Goal: Task Accomplishment & Management: Manage account settings

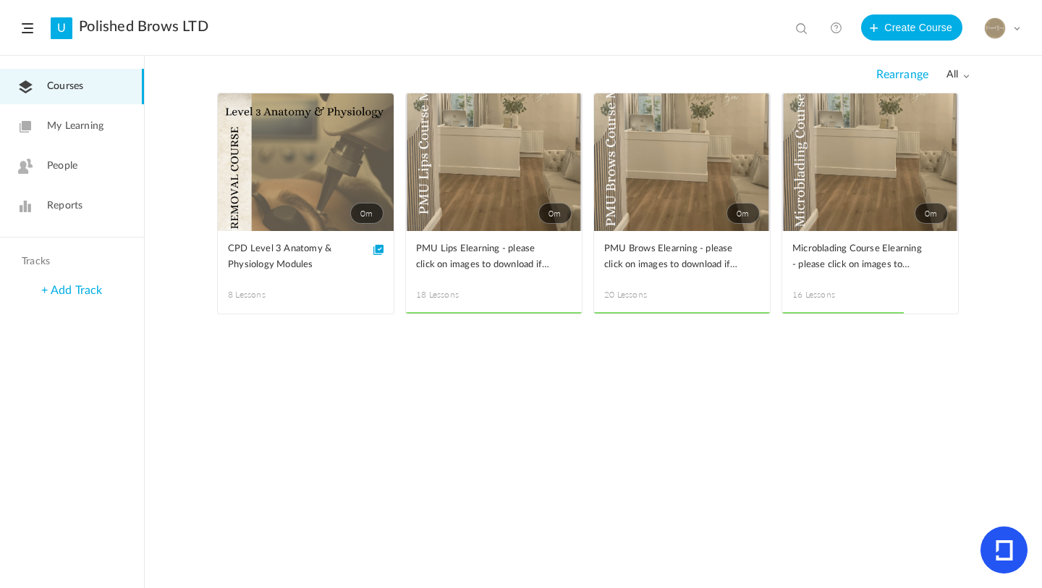
click at [67, 162] on span "People" at bounding box center [62, 165] width 30 height 15
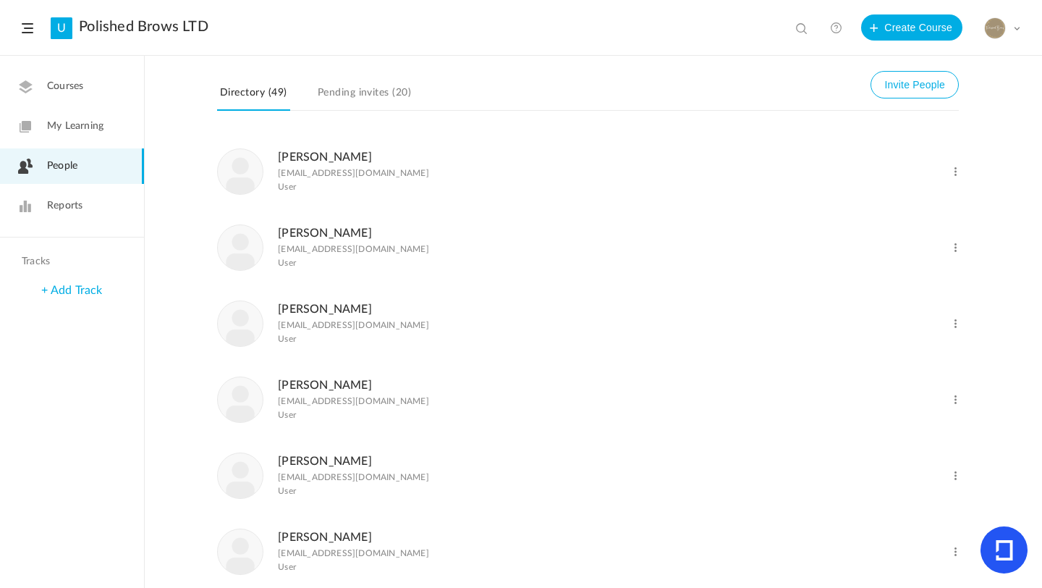
click at [74, 205] on span "Reports" at bounding box center [64, 205] width 35 height 15
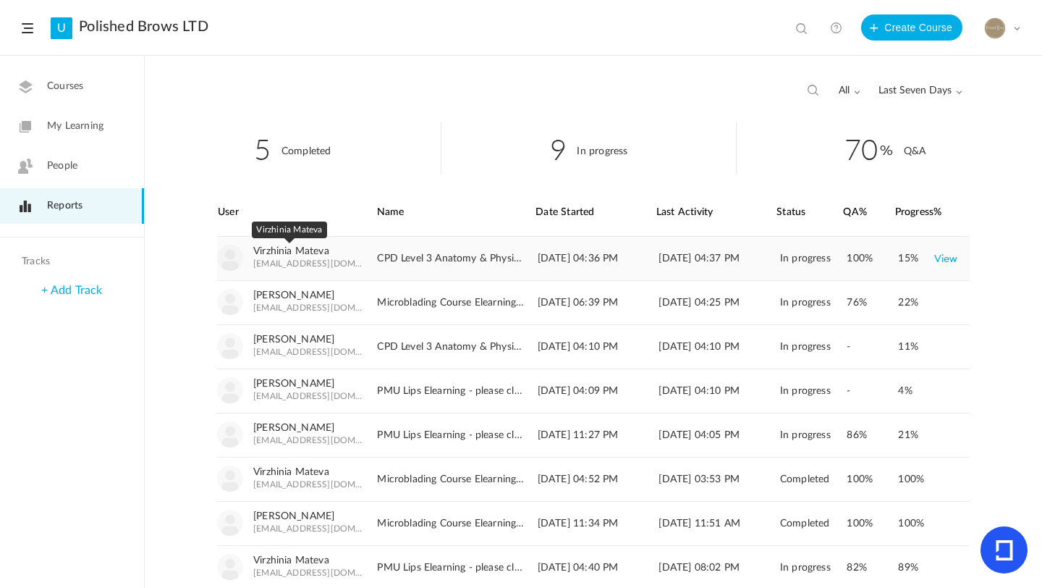
click at [291, 253] on link "Virzhinia Mateva" at bounding box center [291, 251] width 76 height 12
click at [28, 29] on span at bounding box center [28, 28] width 12 height 10
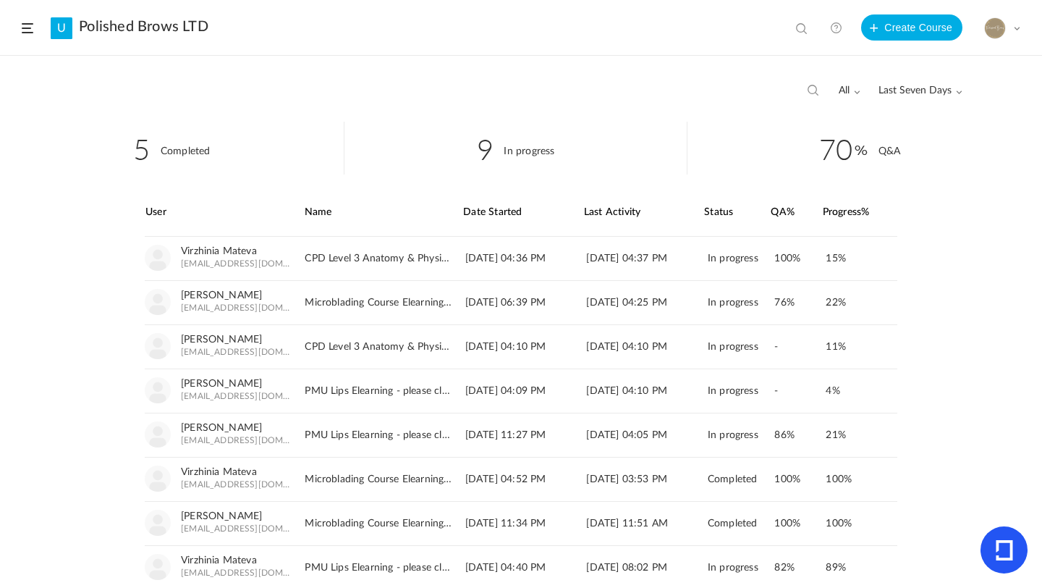
click at [81, 26] on link "Polished Brows LTD" at bounding box center [144, 26] width 130 height 17
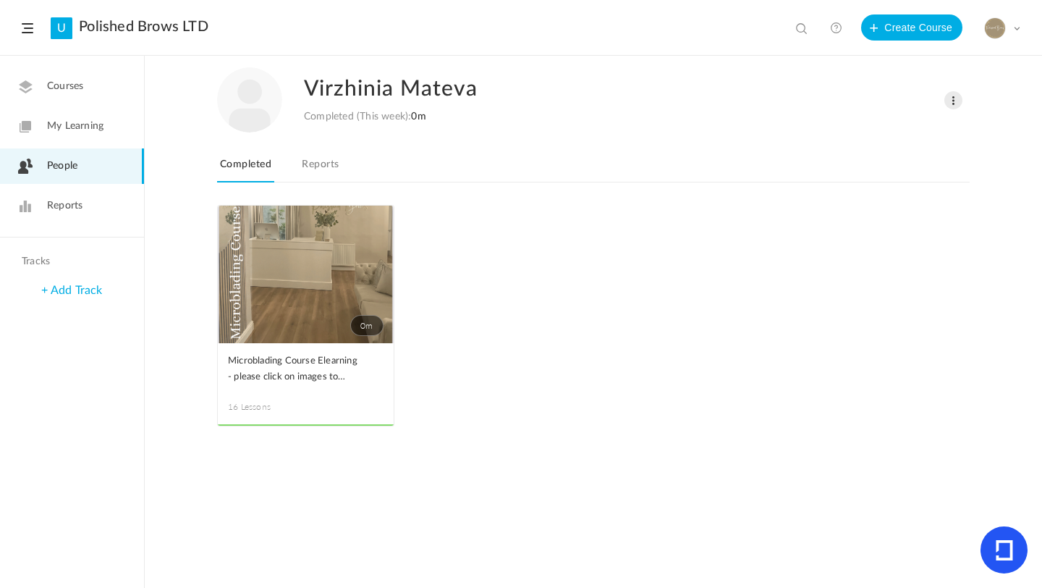
click at [315, 170] on link "Reports" at bounding box center [320, 168] width 43 height 27
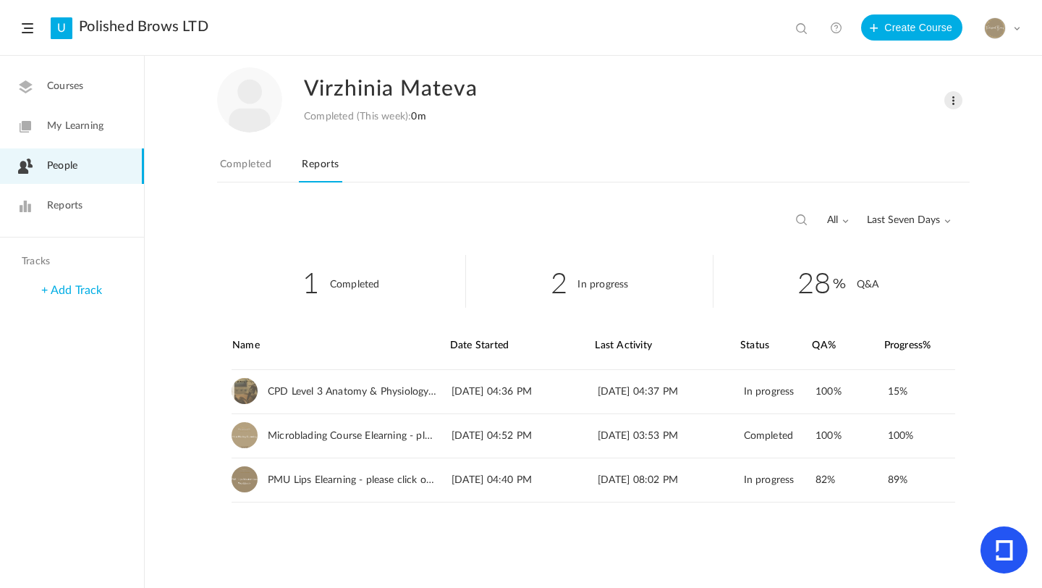
click at [895, 219] on span "Last Seven Days" at bounding box center [909, 220] width 84 height 12
click at [856, 258] on link "All Time" at bounding box center [882, 251] width 136 height 27
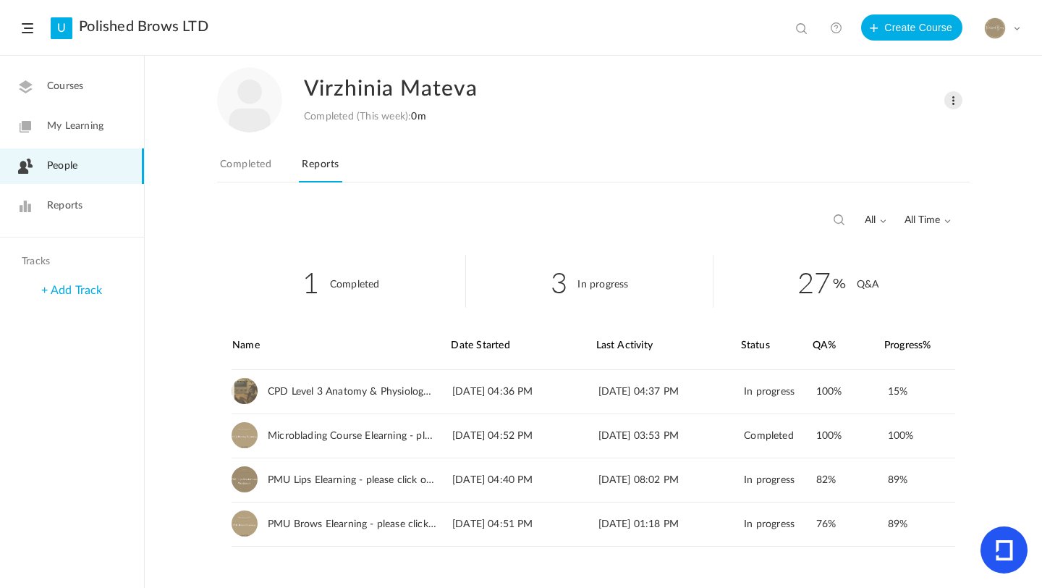
click at [96, 169] on link "People" at bounding box center [72, 165] width 144 height 35
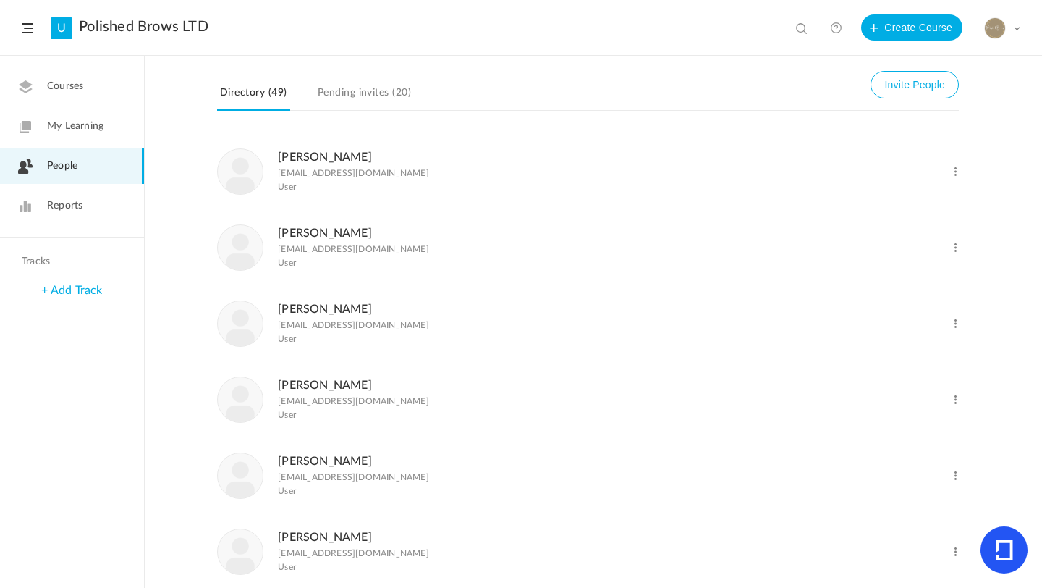
drag, startPoint x: 497, startPoint y: 45, endPoint x: 515, endPoint y: 17, distance: 32.9
click at [497, 43] on header "U Polished Brows LTD View all No results Create Course My Profile University Se…" at bounding box center [521, 28] width 1042 height 56
click at [441, 41] on header "U Polished Brows LTD View all No results Create Course My Profile University Se…" at bounding box center [521, 28] width 1042 height 56
drag, startPoint x: 467, startPoint y: 197, endPoint x: 467, endPoint y: 189, distance: 8.0
click at [467, 193] on li "Alex binikoy alexbin80@outlook.com User Change Role Delete User" at bounding box center [588, 171] width 742 height 76
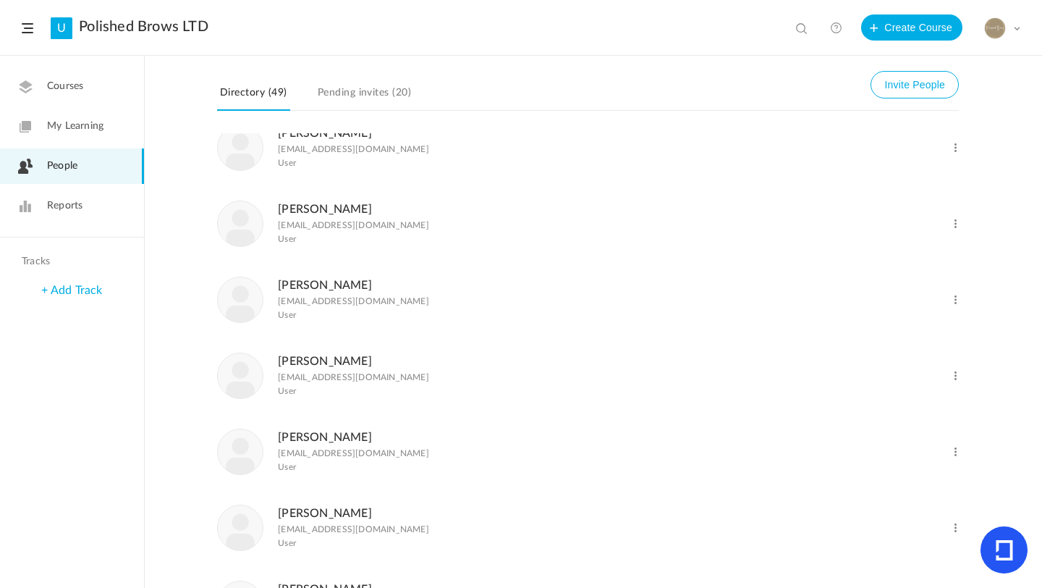
scroll to position [1013, 0]
click at [956, 229] on span at bounding box center [956, 223] width 14 height 14
click at [878, 294] on link "Delete User" at bounding box center [908, 281] width 107 height 27
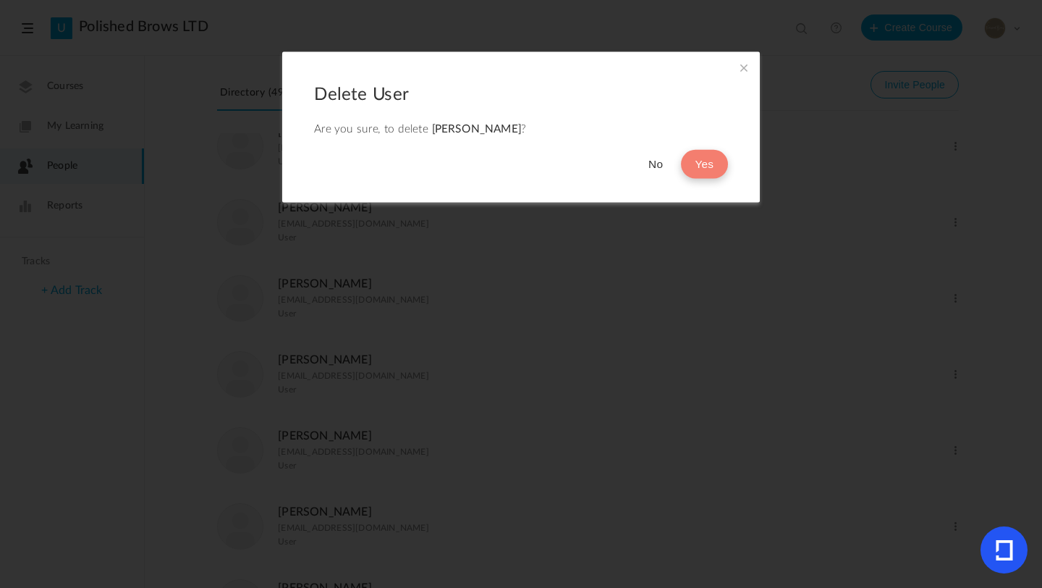
click at [701, 166] on button "Yes" at bounding box center [704, 164] width 47 height 29
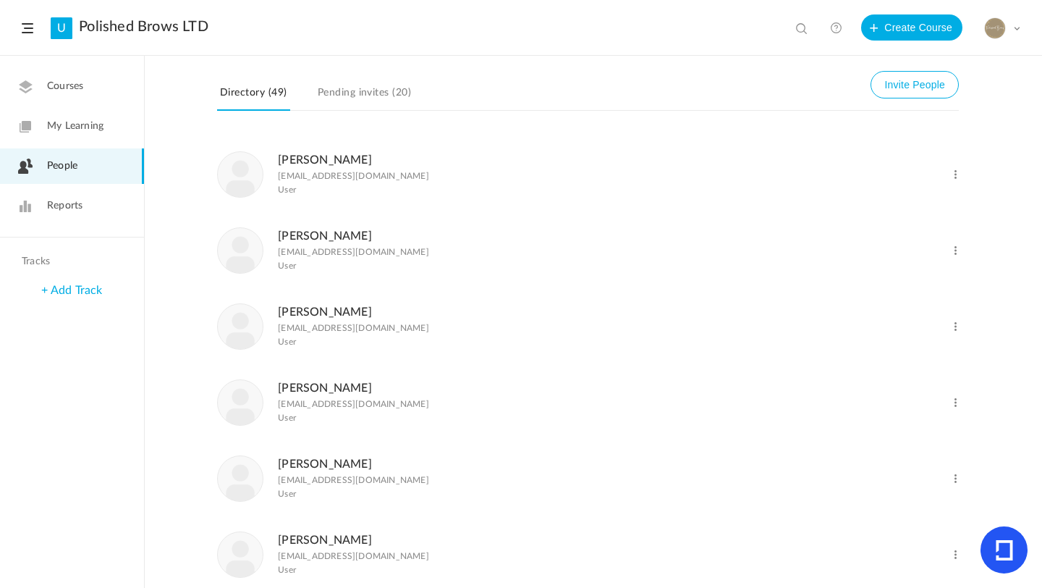
scroll to position [1216, 0]
click at [960, 339] on ul "Alex binikoy alexbin80@outlook.com User Change Role Delete User Ava Adore avaad…" at bounding box center [593, 399] width 752 height 2963
click at [957, 331] on span at bounding box center [956, 324] width 14 height 14
click at [868, 396] on link "Delete User" at bounding box center [908, 382] width 107 height 27
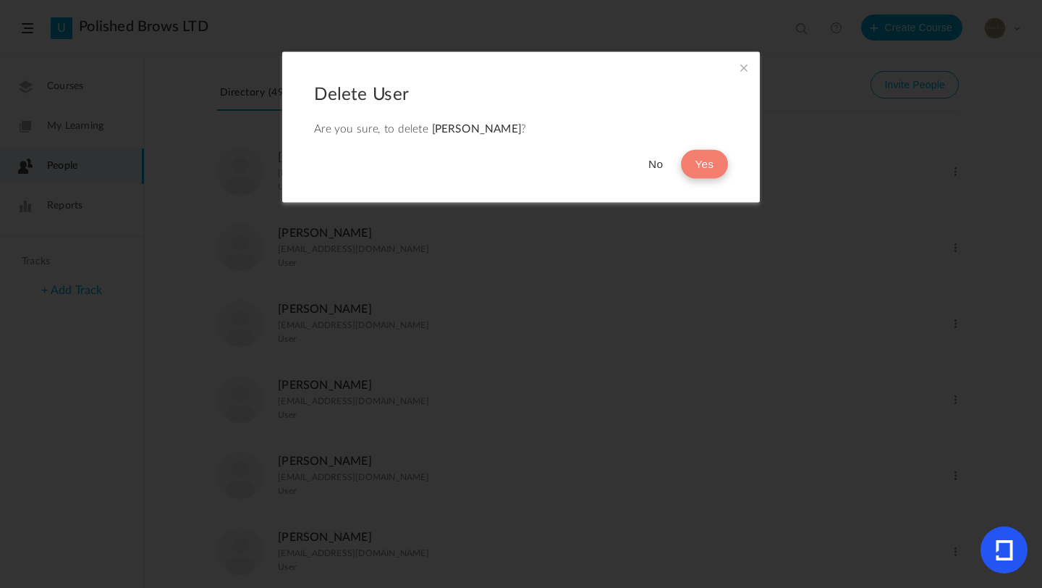
click at [714, 156] on button "Yes" at bounding box center [704, 164] width 47 height 29
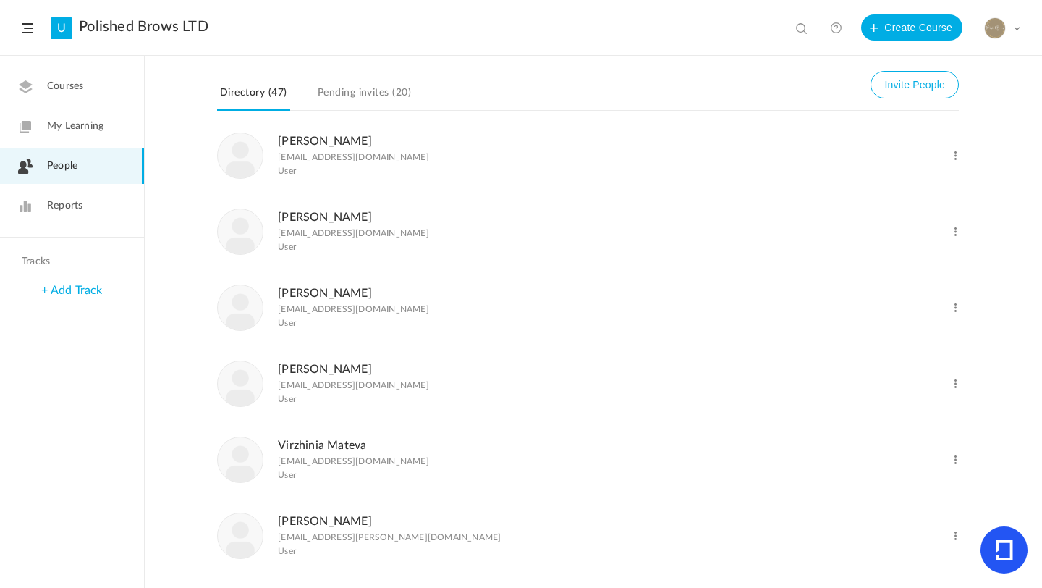
scroll to position [2998, 0]
click at [950, 315] on span at bounding box center [956, 308] width 14 height 14
click at [898, 380] on link "Delete User" at bounding box center [908, 366] width 107 height 27
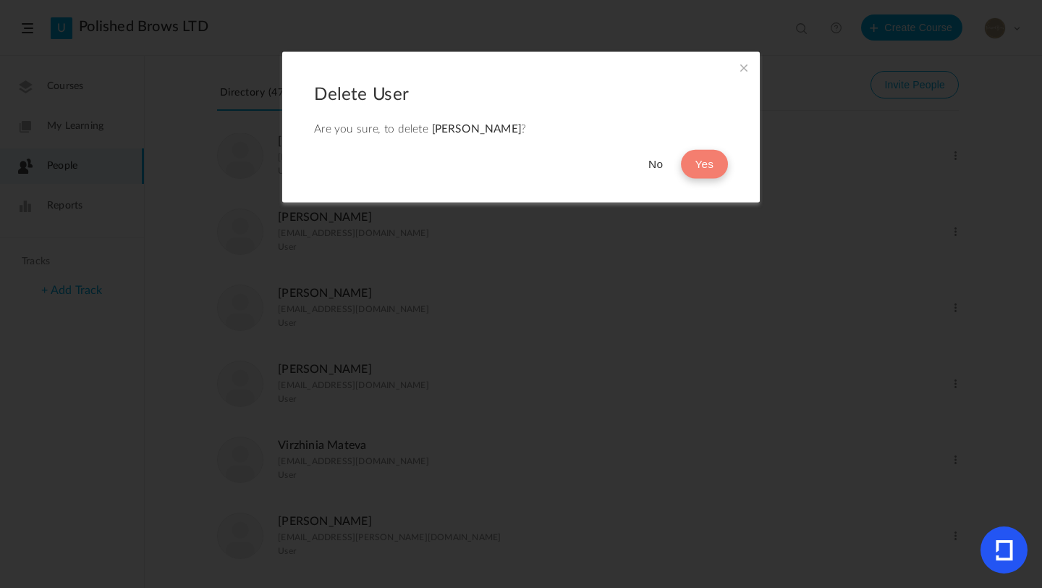
click at [703, 169] on button "Yes" at bounding box center [704, 164] width 47 height 29
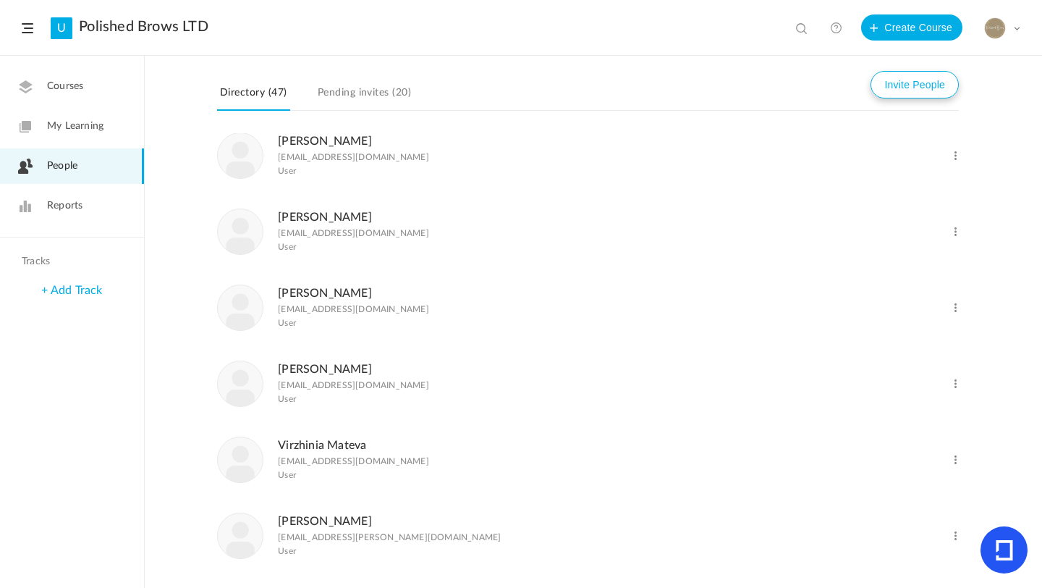
click at [907, 93] on button "Invite People" at bounding box center [914, 84] width 88 height 27
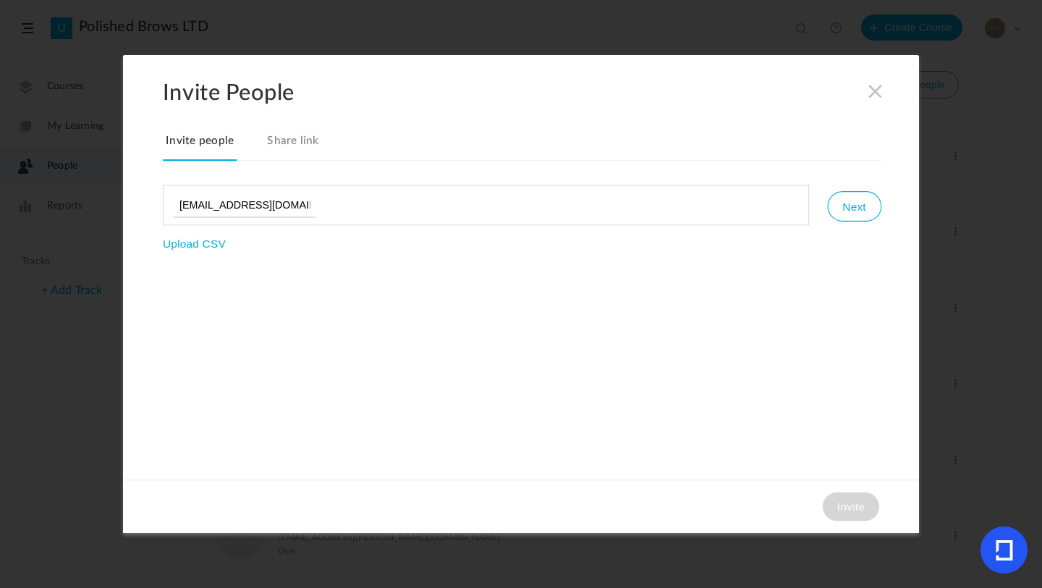
type input "catherinell0705@gmail.com"
click at [870, 198] on button "Next" at bounding box center [854, 206] width 54 height 30
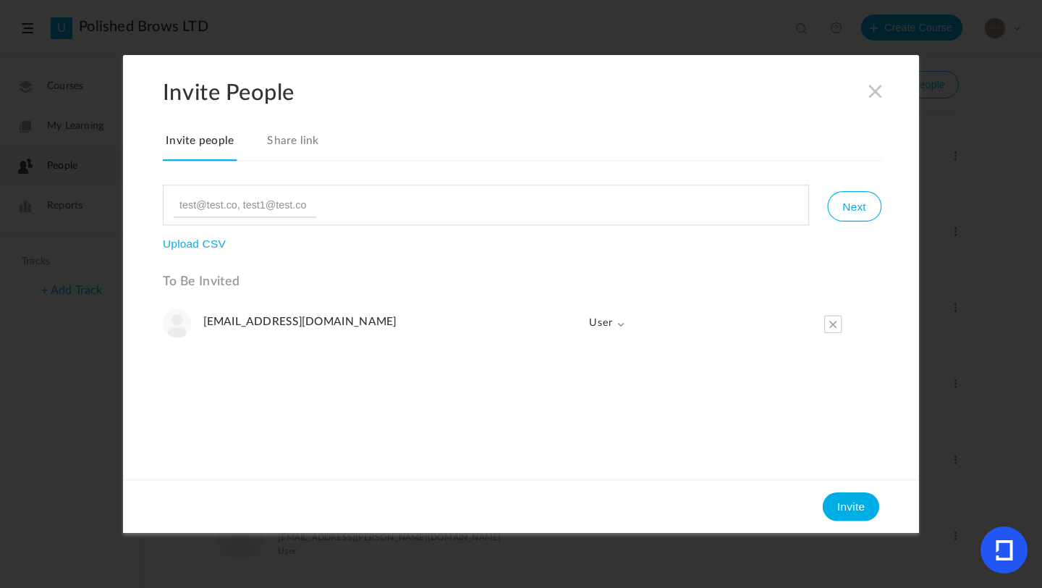
click at [399, 192] on ul at bounding box center [486, 205] width 646 height 41
click at [222, 195] on input at bounding box center [244, 204] width 143 height 25
type input "shelby59@hotmail.co.uk"
click at [843, 199] on button "Next" at bounding box center [854, 206] width 54 height 30
click at [862, 503] on button "Invite" at bounding box center [851, 506] width 56 height 29
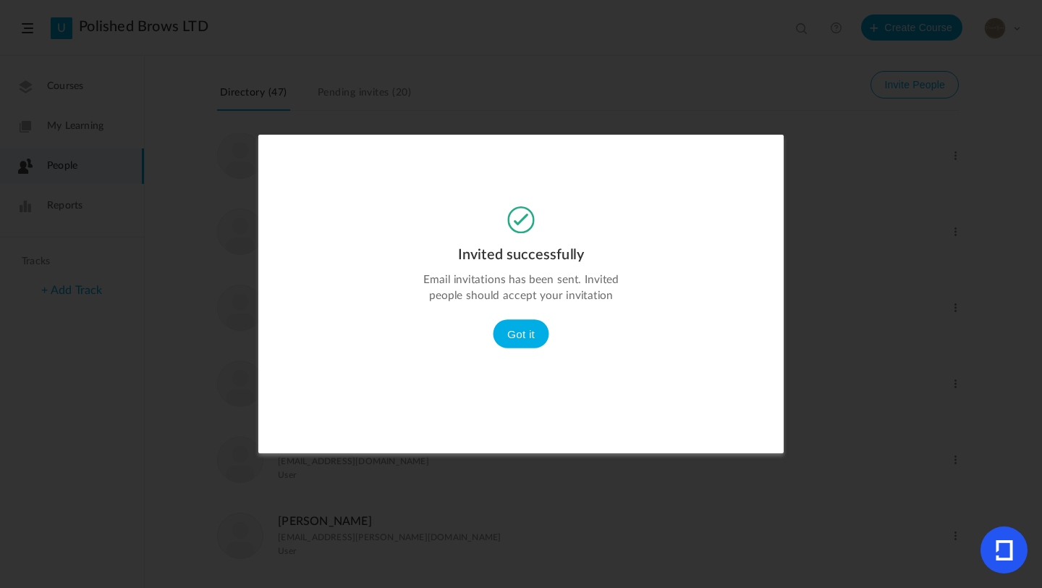
click at [515, 305] on div "Invited successfully Email invitations has been sent. Invited people should acc…" at bounding box center [520, 285] width 525 height 159
click at [522, 349] on div "Invited successfully Email invitations has been sent. Invited people should acc…" at bounding box center [520, 285] width 525 height 159
click at [522, 331] on button "Got it" at bounding box center [521, 333] width 56 height 29
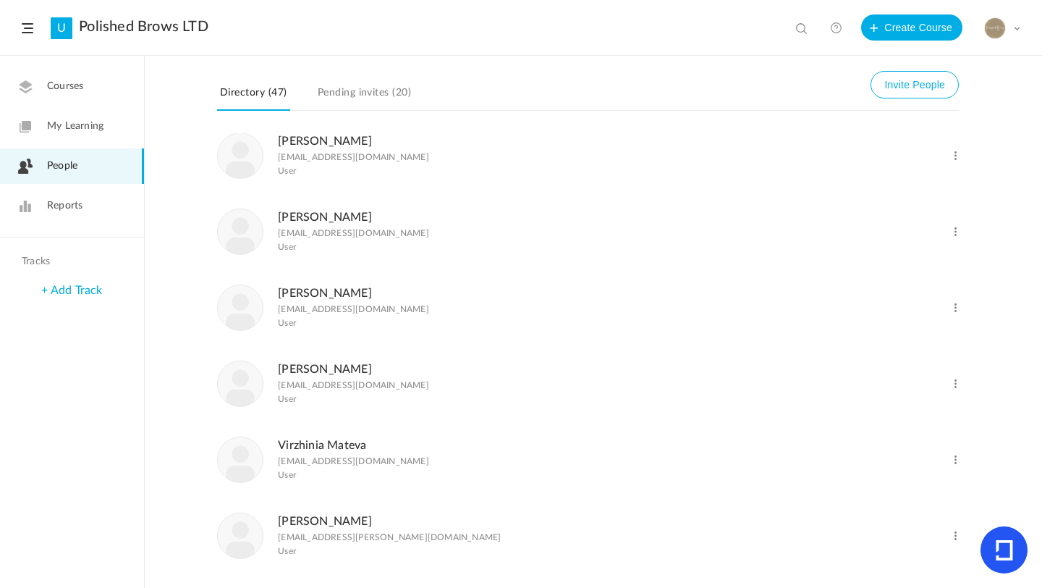
click at [1013, 26] on span at bounding box center [1016, 28] width 7 height 7
click at [929, 164] on link "Logout" at bounding box center [951, 171] width 136 height 27
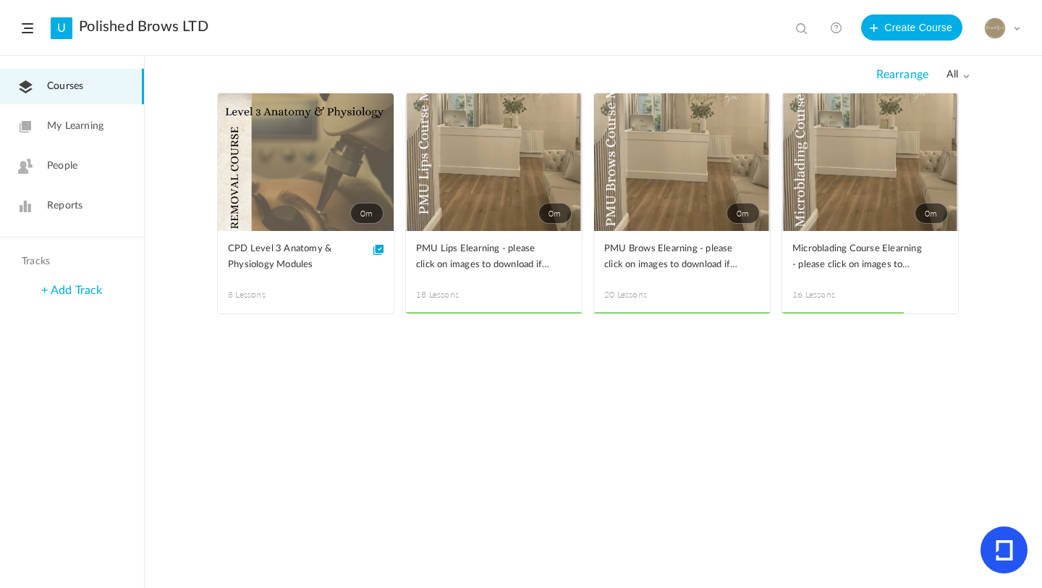
click at [0, 0] on span at bounding box center [0, 0] width 0 height 0
click at [0, 0] on link "Edit" at bounding box center [0, 0] width 0 height 0
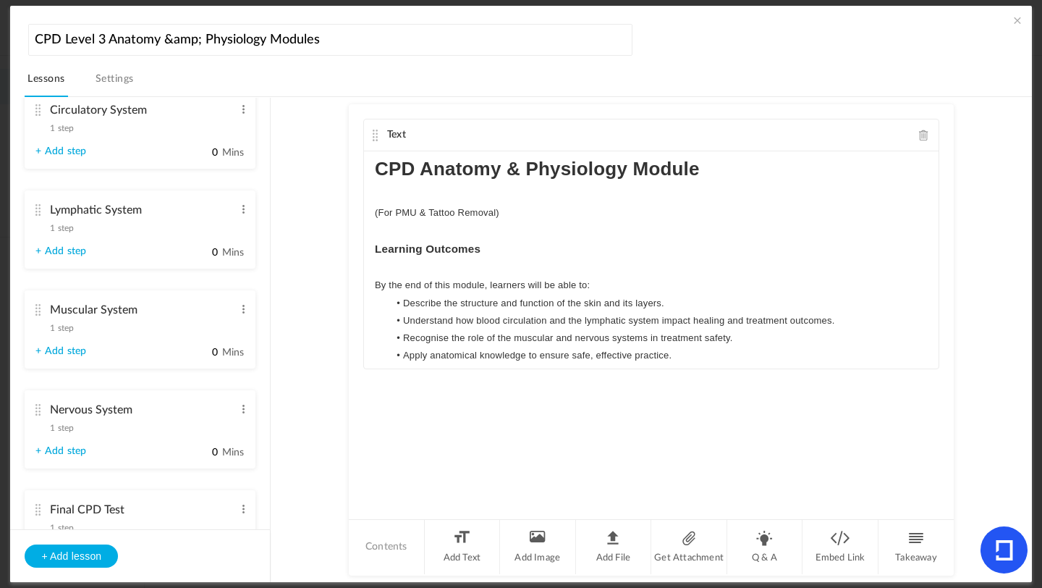
scroll to position [470, 0]
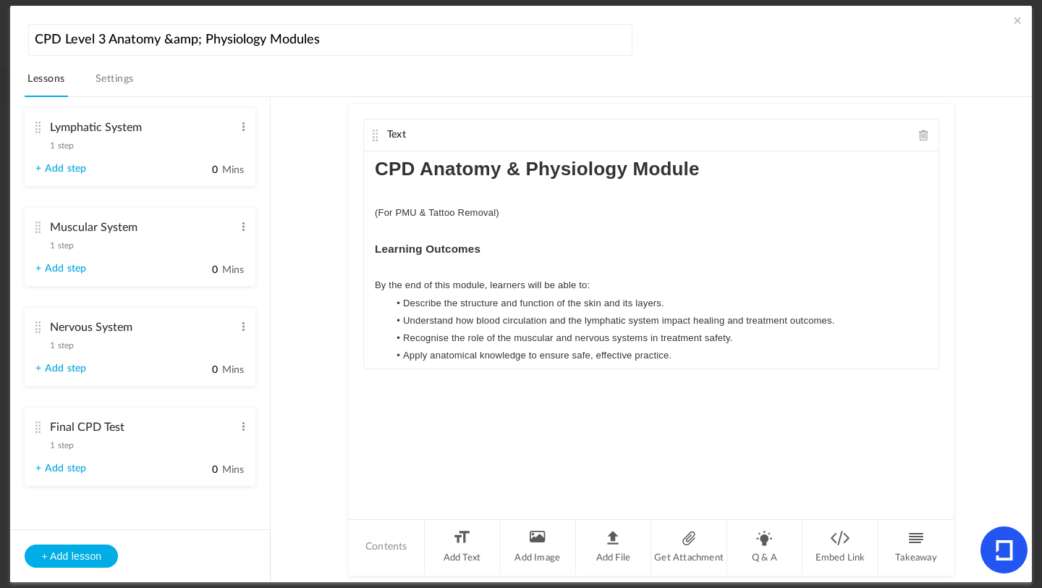
click at [62, 443] on span "1 step" at bounding box center [62, 445] width 24 height 9
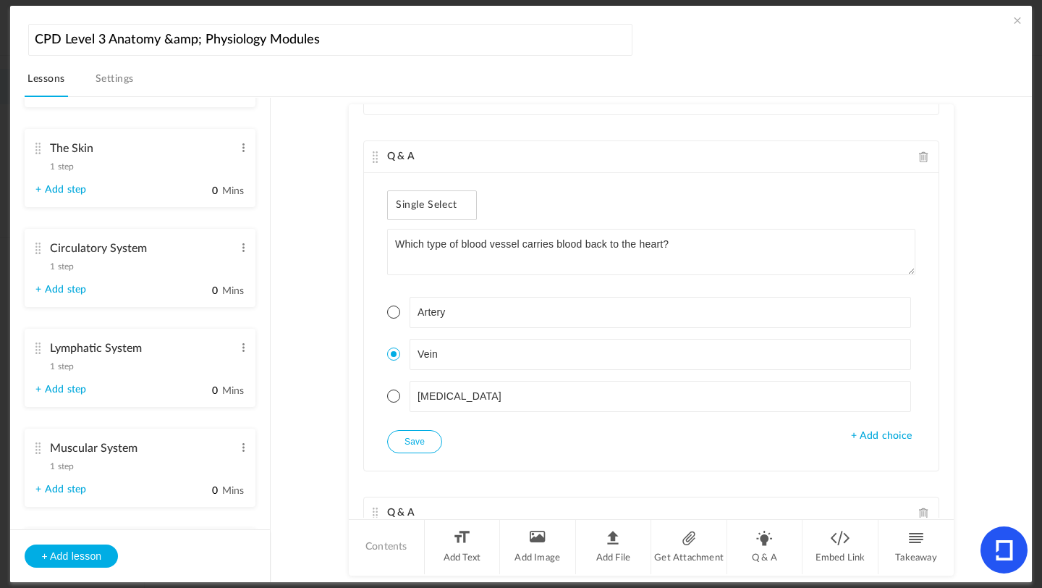
scroll to position [191, 0]
click at [65, 168] on span "1 step" at bounding box center [62, 165] width 24 height 9
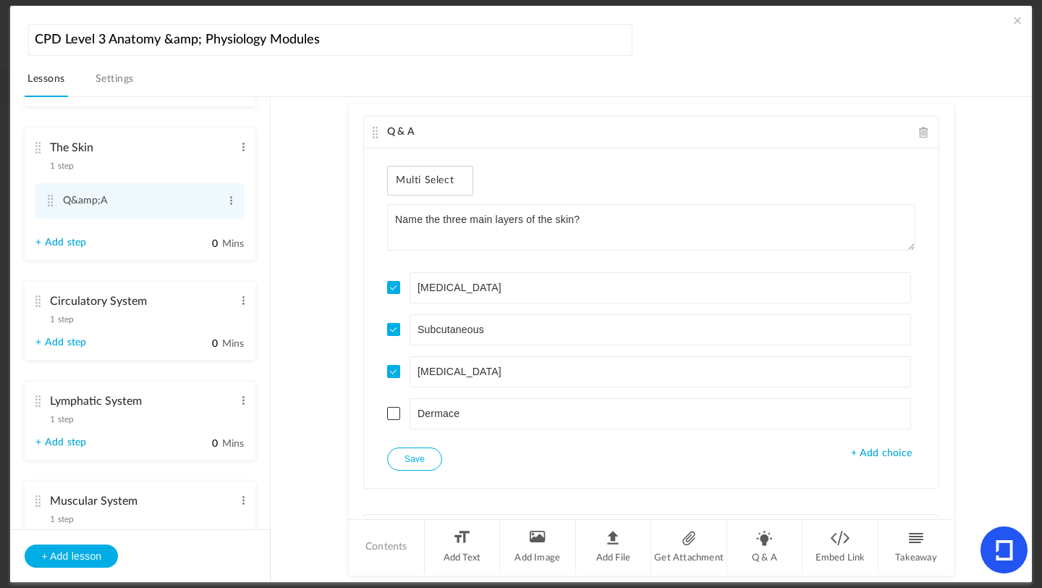
scroll to position [267, 0]
click at [392, 336] on span at bounding box center [393, 332] width 13 height 13
click at [418, 466] on button "Save" at bounding box center [414, 462] width 55 height 23
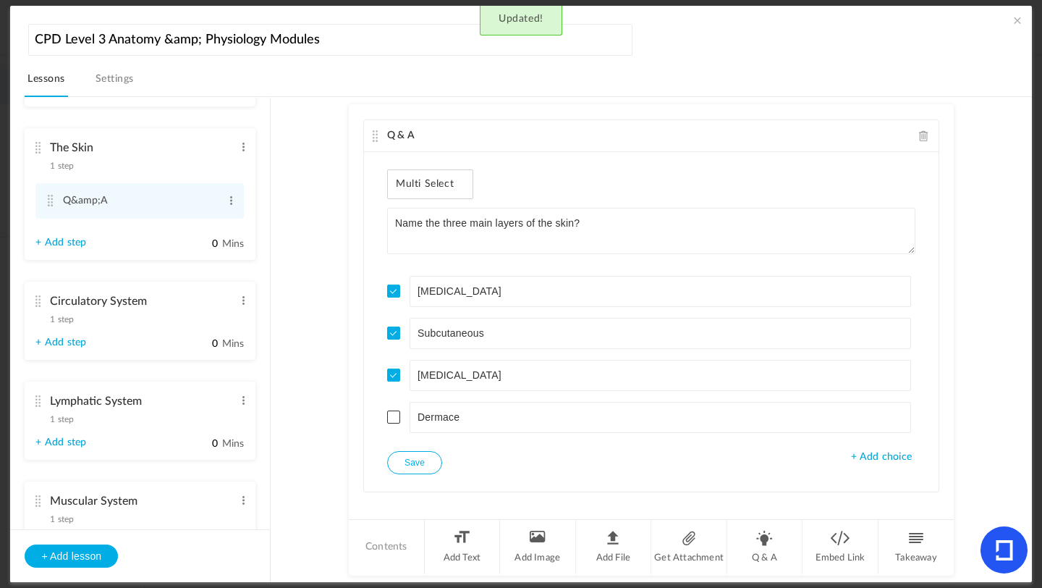
click at [1013, 17] on span at bounding box center [1017, 20] width 14 height 14
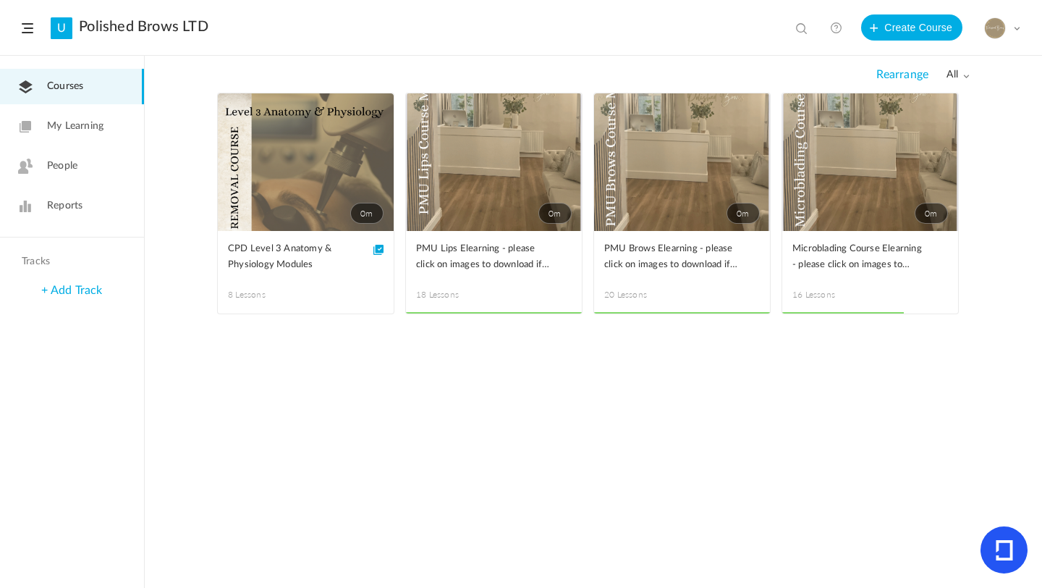
click at [1012, 25] on div "My Profile University Settings Current Plan Billing Details Logout" at bounding box center [1002, 28] width 36 height 22
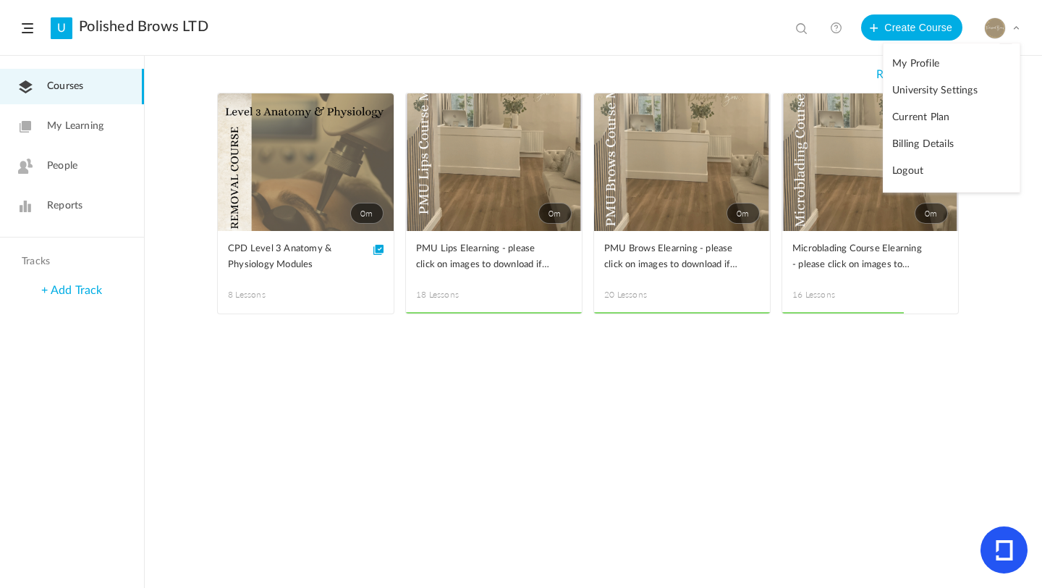
click at [950, 168] on link "Logout" at bounding box center [951, 171] width 136 height 27
